Goal: Check status: Check status

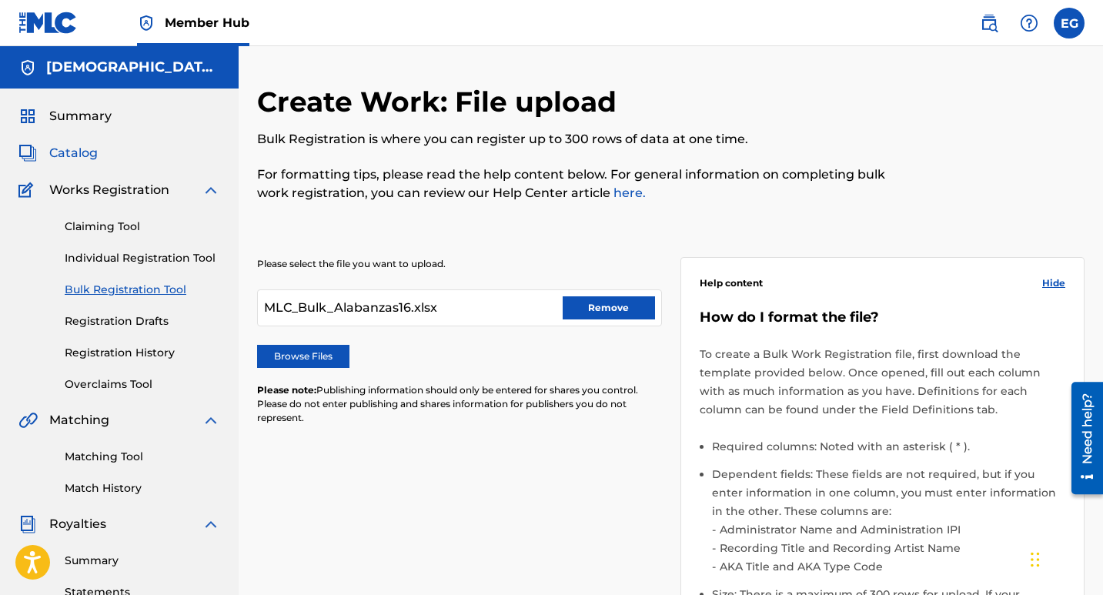
click at [84, 156] on span "Catalog" at bounding box center [73, 153] width 49 height 18
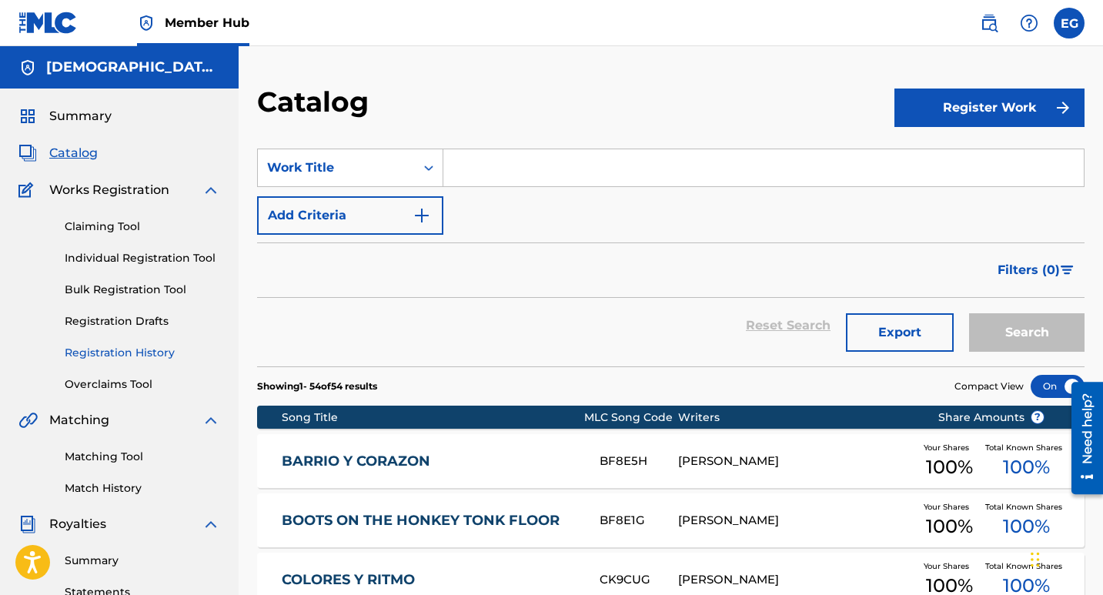
click at [156, 352] on link "Registration History" at bounding box center [143, 353] width 156 height 16
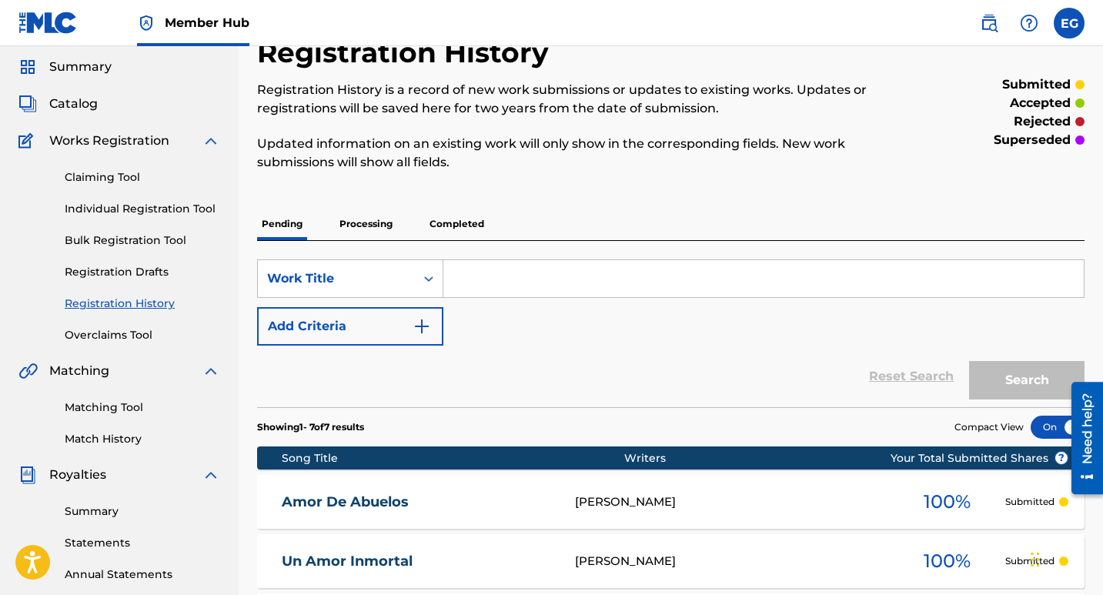
scroll to position [48, 0]
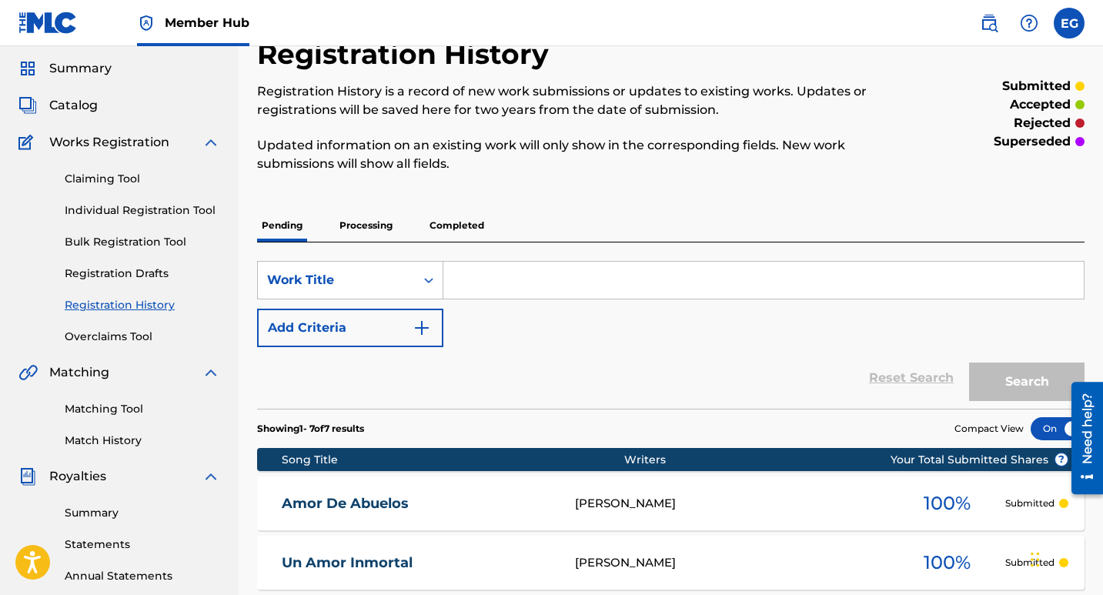
click at [369, 227] on p "Processing" at bounding box center [366, 225] width 62 height 32
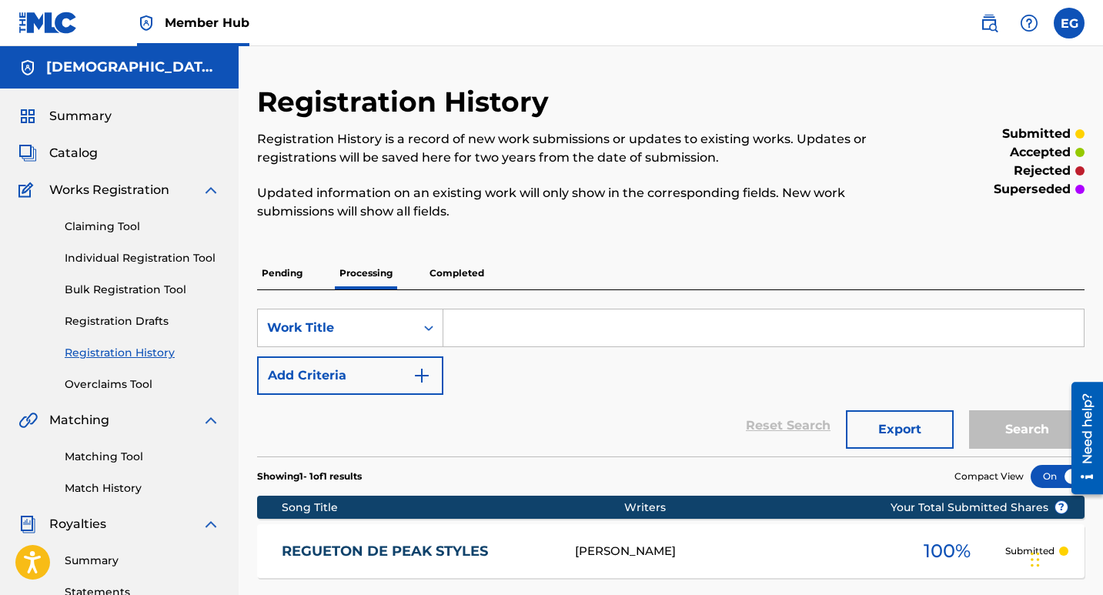
click at [458, 278] on p "Completed" at bounding box center [457, 273] width 64 height 32
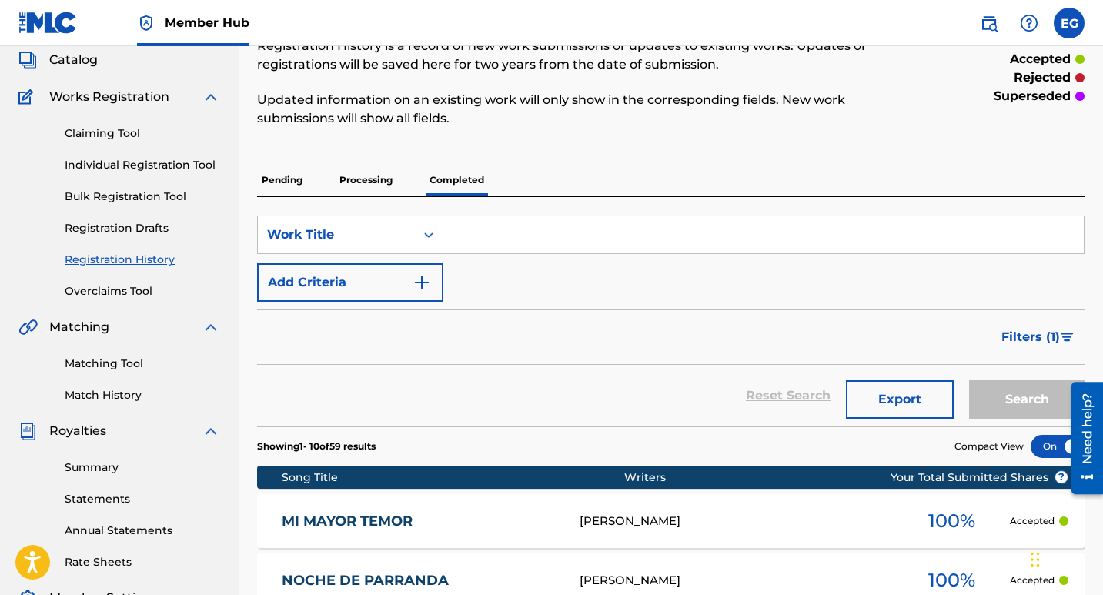
scroll to position [65, 0]
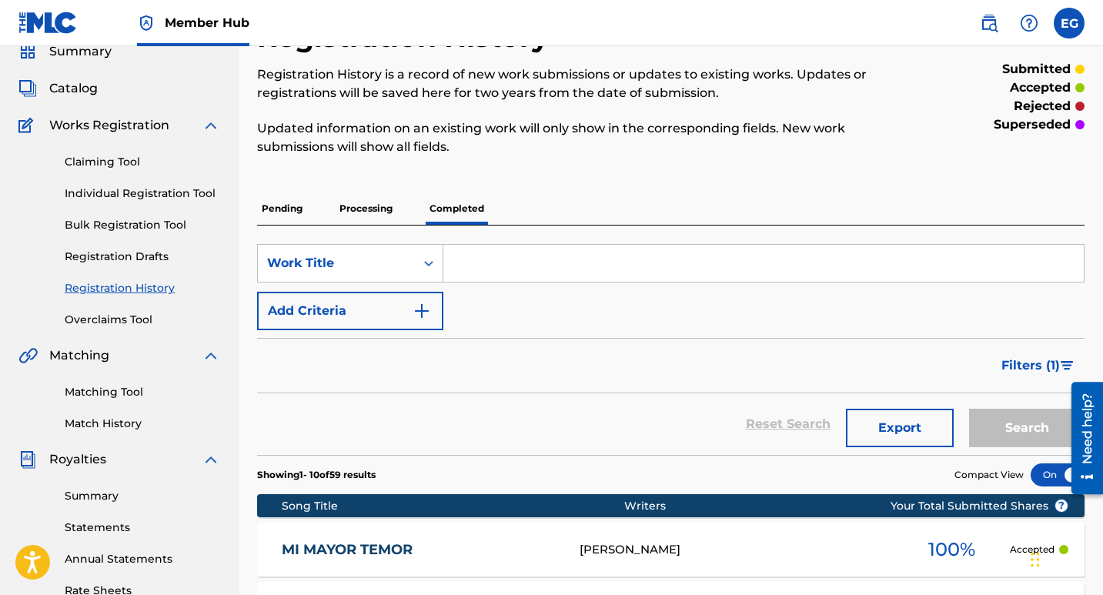
click at [133, 127] on span "Works Registration" at bounding box center [109, 125] width 120 height 18
